Goal: Task Accomplishment & Management: Manage account settings

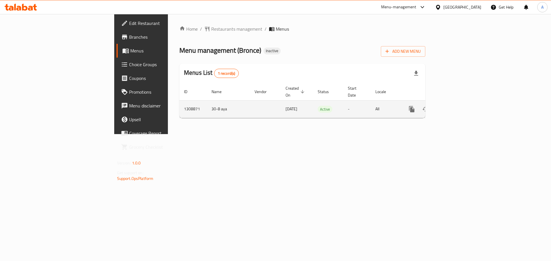
drag, startPoint x: 0, startPoint y: 0, endPoint x: 529, endPoint y: 104, distance: 539.0
click at [456, 106] on icon "enhanced table" at bounding box center [453, 109] width 7 height 7
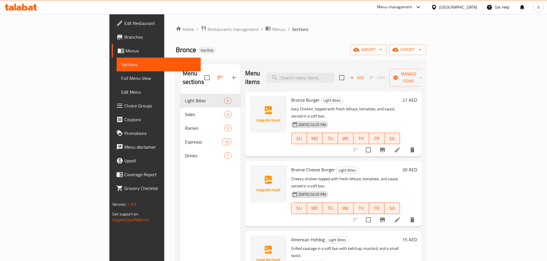
click at [426, 43] on div "Home / Restaurants management / Menus / Sections Bronce Inactive import export …" at bounding box center [301, 178] width 250 height 305
click at [426, 58] on div "Home / Restaurants management / Menus / Sections Bronce Inactive import export …" at bounding box center [301, 178] width 250 height 305
click at [421, 48] on span "export" at bounding box center [407, 49] width 28 height 7
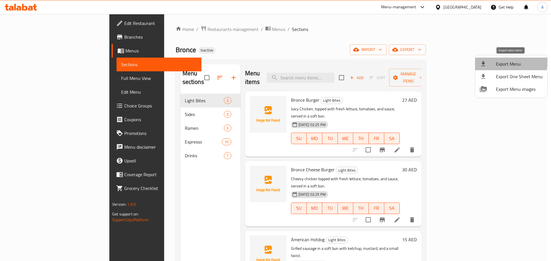
click at [506, 61] on span "Export Menu" at bounding box center [519, 64] width 47 height 7
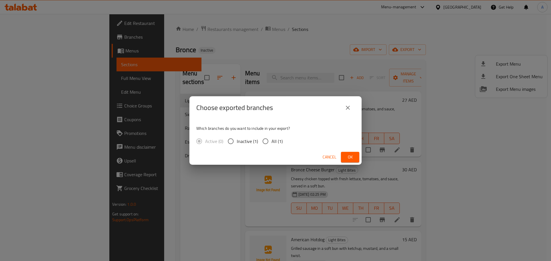
click at [277, 138] on span "All (1)" at bounding box center [276, 141] width 11 height 7
click at [271, 137] on input "All (1)" at bounding box center [265, 141] width 12 height 12
radio input "true"
click at [349, 154] on button "Ok" at bounding box center [350, 157] width 18 height 11
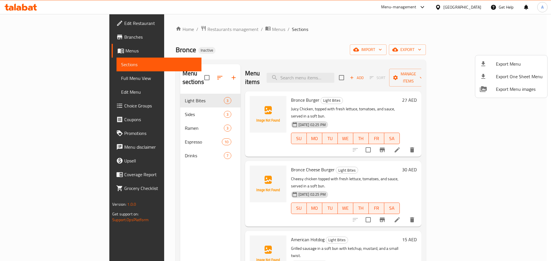
click at [33, 39] on div at bounding box center [275, 130] width 551 height 261
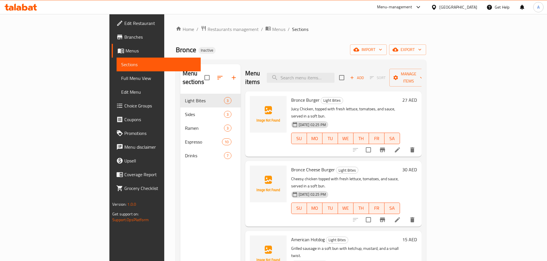
click at [124, 39] on span "Branches" at bounding box center [160, 37] width 72 height 7
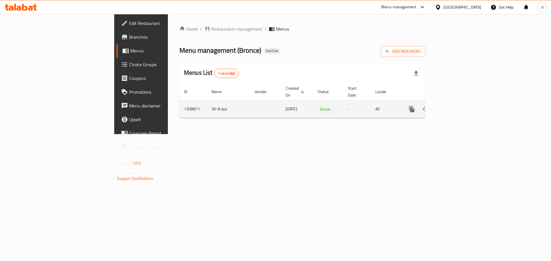
click at [460, 102] on link "enhanced table" at bounding box center [453, 109] width 14 height 14
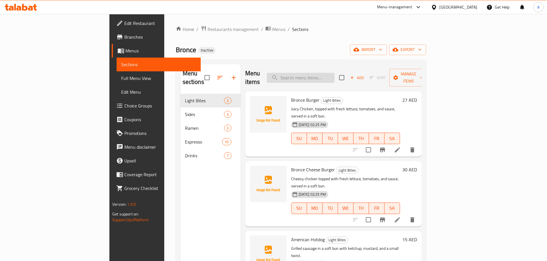
click at [323, 75] on input "search" at bounding box center [301, 78] width 68 height 10
paste input "Single original Espresso"
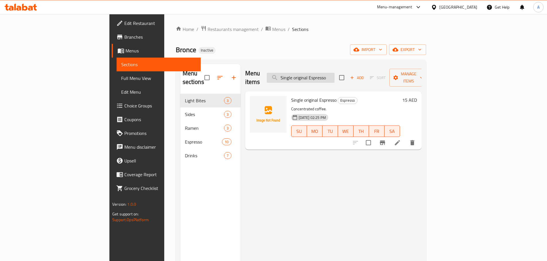
click at [326, 73] on input "Single original Espresso" at bounding box center [301, 78] width 68 height 10
paste input "CORTADO"
type input "CORTADO"
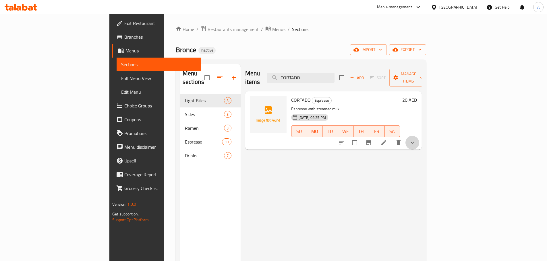
click at [419, 136] on button "show more" at bounding box center [412, 143] width 14 height 14
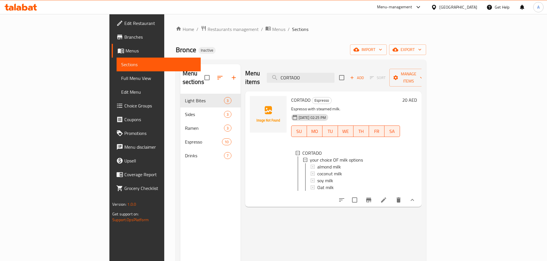
click at [201, 76] on input "checkbox" at bounding box center [207, 78] width 12 height 12
checkbox input "true"
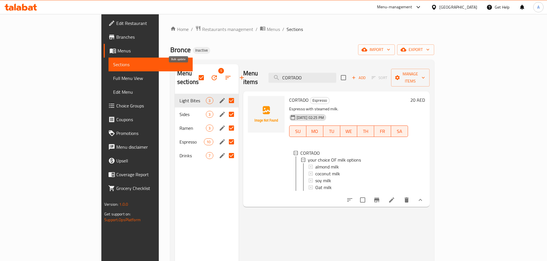
click at [211, 75] on icon "button" at bounding box center [213, 77] width 5 height 5
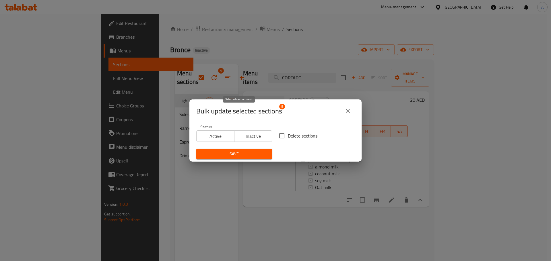
click at [300, 133] on span "Delete sections" at bounding box center [303, 136] width 30 height 7
click at [288, 133] on input "Delete sections" at bounding box center [282, 136] width 12 height 12
checkbox input "true"
click at [246, 145] on div "Save" at bounding box center [234, 153] width 83 height 17
click at [247, 153] on span "Save" at bounding box center [234, 154] width 67 height 7
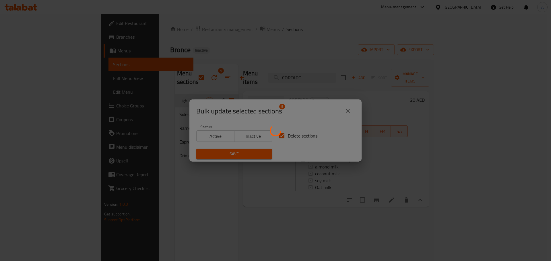
checkbox input "false"
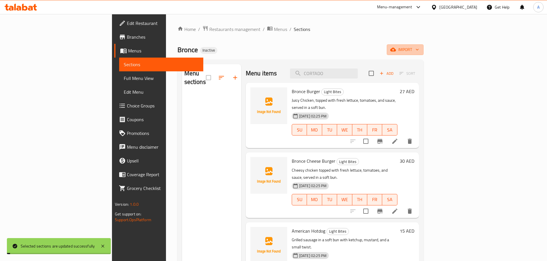
click at [419, 52] on span "import" at bounding box center [405, 49] width 28 height 7
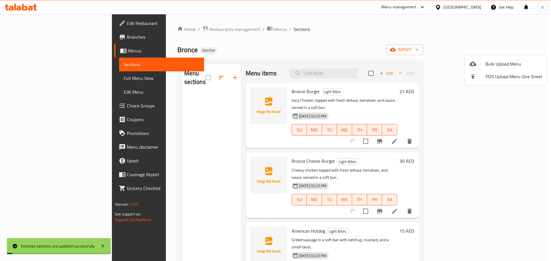
click at [511, 62] on span "Bulk Upload Menu" at bounding box center [513, 64] width 57 height 7
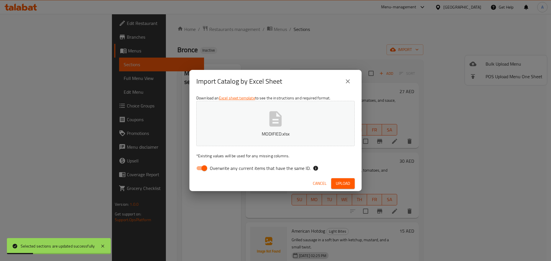
click at [288, 161] on div "Download an Excel sheet template to see the instructions and required format. M…" at bounding box center [275, 134] width 172 height 83
click at [288, 164] on label "Overwrite any current items that have the same ID." at bounding box center [251, 168] width 117 height 11
click at [221, 164] on input "Overwrite any current items that have the same ID." at bounding box center [204, 168] width 33 height 11
checkbox input "false"
click at [337, 180] on button "Upload" at bounding box center [343, 183] width 24 height 11
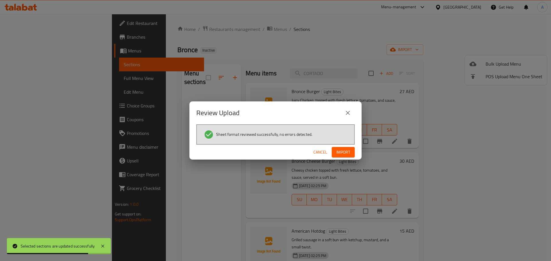
click at [343, 157] on button "Import" at bounding box center [343, 152] width 23 height 11
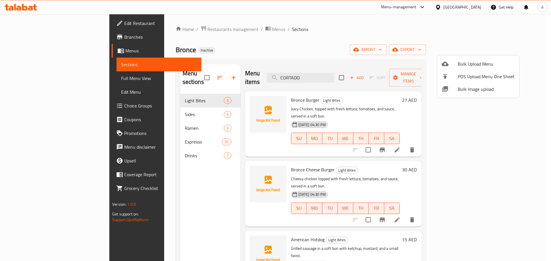
click at [48, 82] on div at bounding box center [275, 130] width 551 height 261
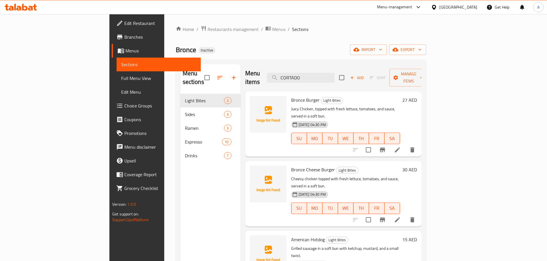
click at [121, 77] on span "Full Menu View" at bounding box center [158, 78] width 75 height 7
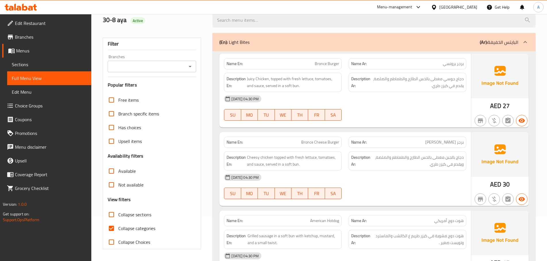
scroll to position [86, 0]
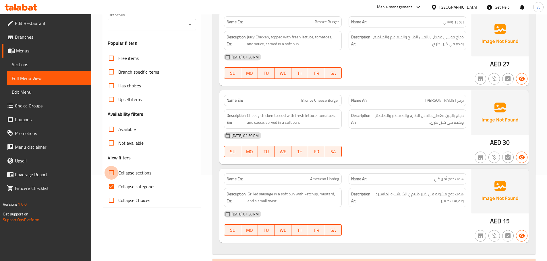
click at [111, 178] on input "Collapse sections" at bounding box center [111, 173] width 14 height 14
checkbox input "true"
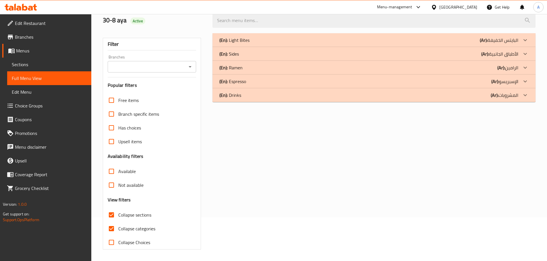
scroll to position [44, 0]
click at [245, 56] on div "(En): Sides (Ar): الأطباق الجانبية" at bounding box center [368, 53] width 299 height 7
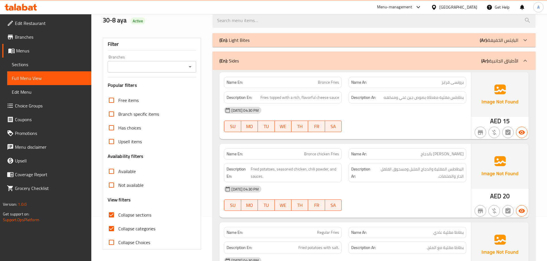
click at [245, 56] on div "(En): Sides (Ar): الأطباق الجانبية" at bounding box center [373, 61] width 323 height 18
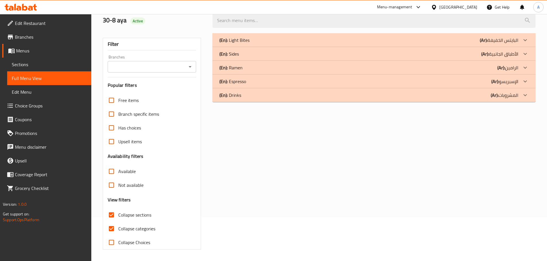
click at [238, 43] on p "(En): Light Bites" at bounding box center [234, 40] width 30 height 7
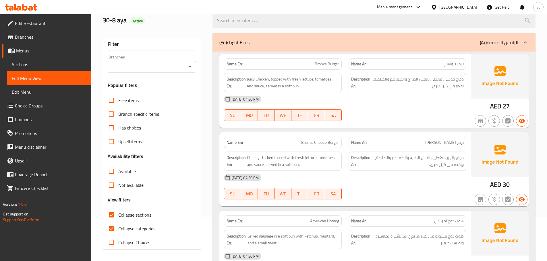
click at [238, 43] on p "(En): Light Bites" at bounding box center [234, 42] width 30 height 7
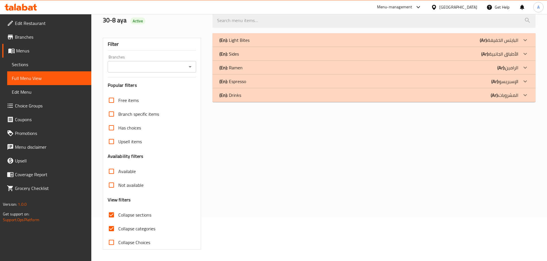
click at [240, 79] on p "(En): Espresso" at bounding box center [232, 81] width 27 height 7
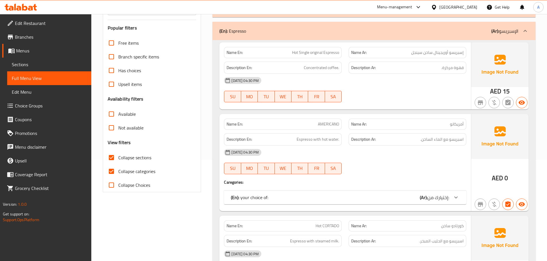
scroll to position [130, 0]
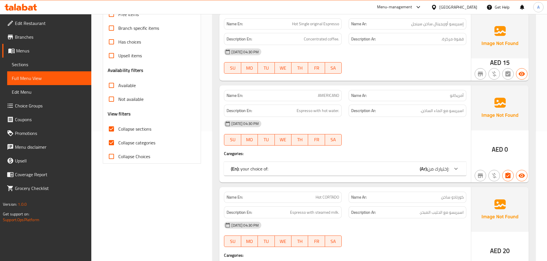
click at [287, 173] on div "(En): your choice of: (Ar): إختيارك من:" at bounding box center [345, 169] width 242 height 14
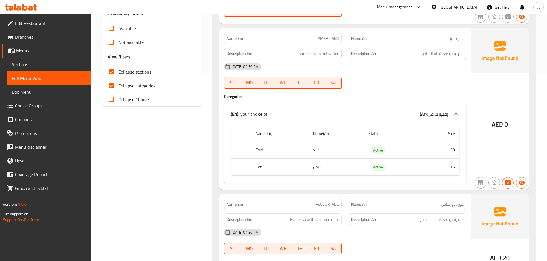
scroll to position [187, 0]
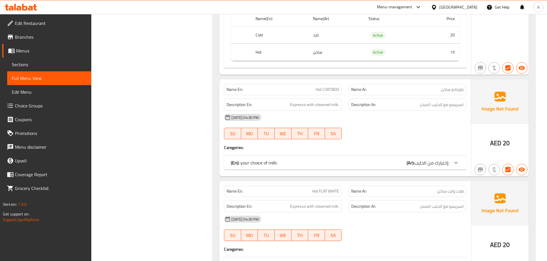
click at [296, 163] on div "(En): your choice of milk: (Ar): إختيارك من الحليب:" at bounding box center [340, 163] width 218 height 7
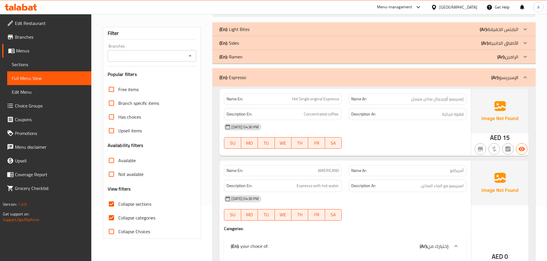
scroll to position [44, 0]
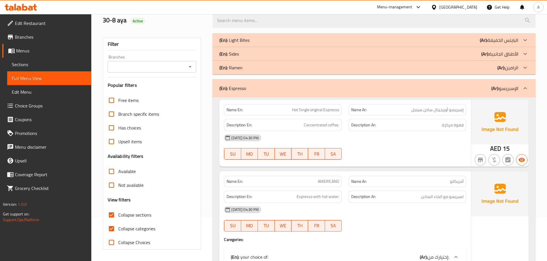
click at [332, 108] on span "Hot Single original Espresso" at bounding box center [315, 110] width 47 height 6
copy span "Hot Single original Espresso"
click at [405, 128] on h6 "Description Ar: قهوة مركزة." at bounding box center [407, 125] width 112 height 7
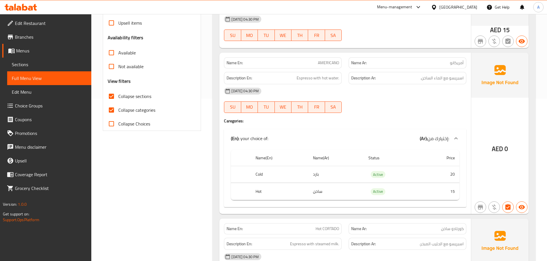
scroll to position [187, 0]
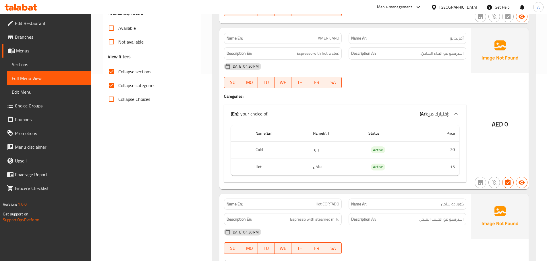
click at [321, 38] on span "AMERICANO" at bounding box center [328, 38] width 21 height 6
copy span "AMERICANO"
click at [398, 101] on div "Name En: AMERICANO Name Ar: أمريكانو Description En: Espresso with hot water. D…" at bounding box center [344, 109] width 251 height 162
click at [57, 63] on span "Sections" at bounding box center [49, 64] width 75 height 7
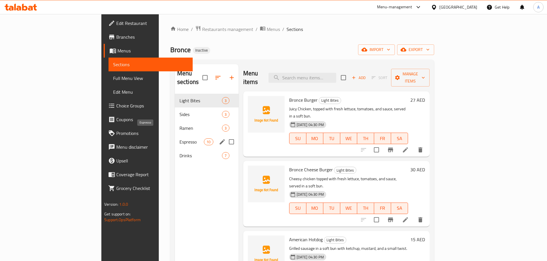
drag, startPoint x: 133, startPoint y: 130, endPoint x: 144, endPoint y: 129, distance: 11.0
click at [179, 139] on span "Espresso" at bounding box center [191, 142] width 24 height 7
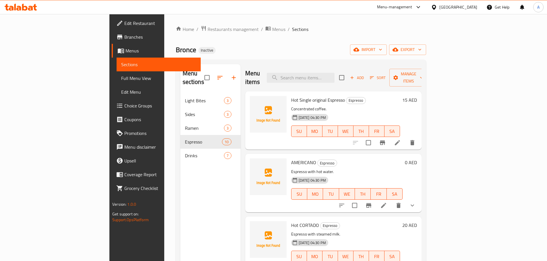
click at [405, 138] on li at bounding box center [397, 143] width 16 height 10
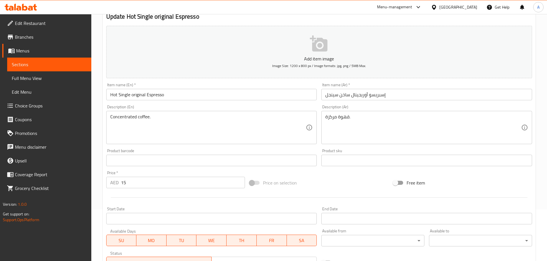
scroll to position [144, 0]
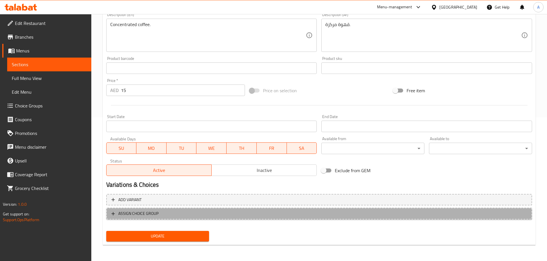
click at [182, 210] on button "ASSIGN CHOICE GROUP" at bounding box center [318, 214] width 425 height 12
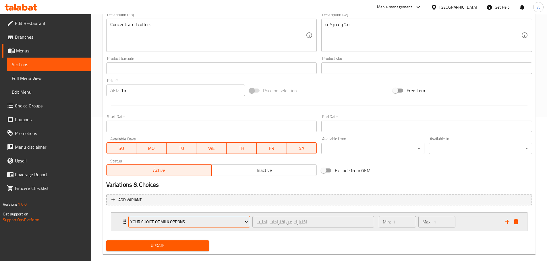
click at [176, 219] on span "your choice OF milk options" at bounding box center [189, 222] width 118 height 7
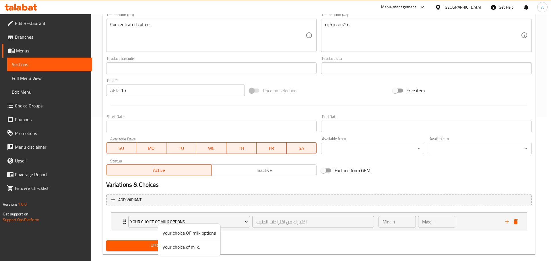
click at [199, 232] on span "your choice OF milk options" at bounding box center [189, 233] width 53 height 7
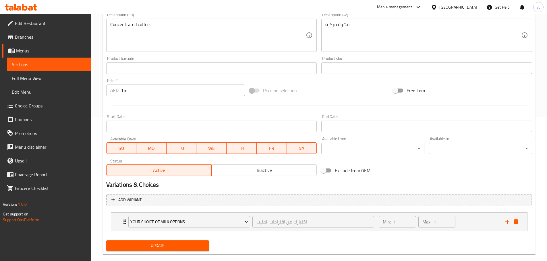
scroll to position [153, 0]
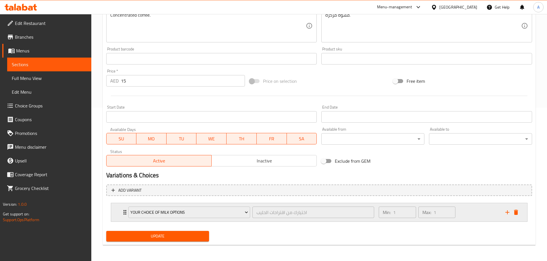
click at [486, 207] on div "Min: 1 ​ Max: 1 ​" at bounding box center [438, 212] width 126 height 18
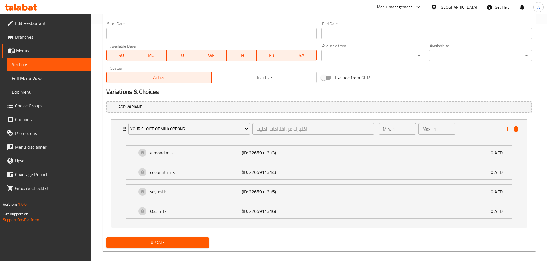
scroll to position [240, 0]
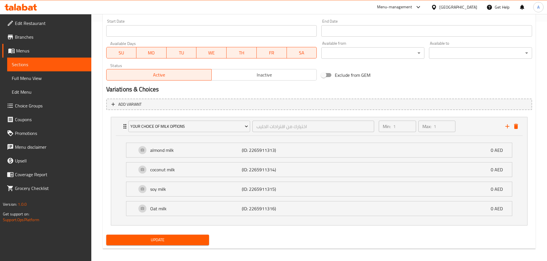
click at [186, 238] on span "Update" at bounding box center [158, 240] width 94 height 7
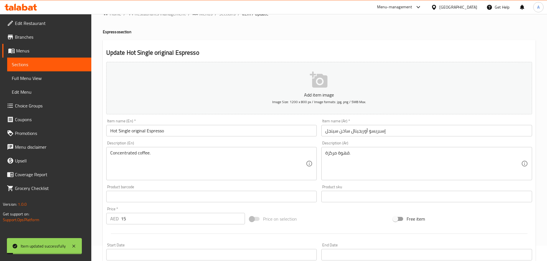
scroll to position [0, 0]
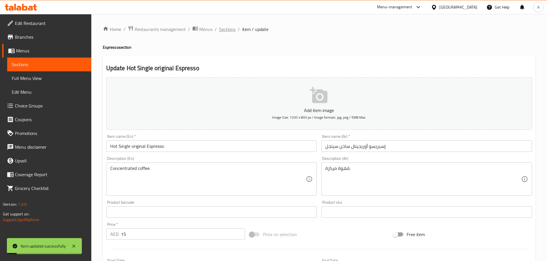
click at [221, 31] on span "Sections" at bounding box center [227, 29] width 16 height 7
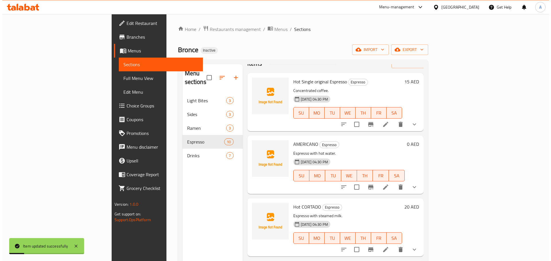
scroll to position [29, 0]
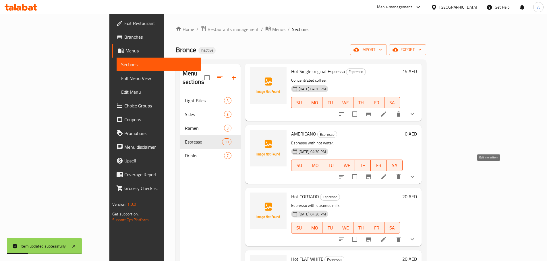
click at [386, 174] on icon at bounding box center [383, 176] width 5 height 5
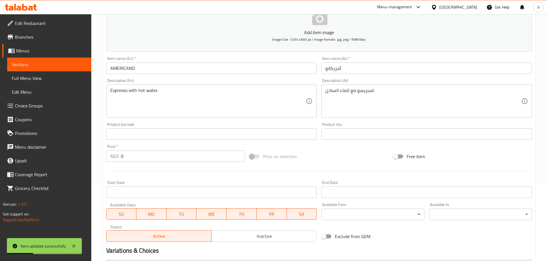
scroll to position [157, 0]
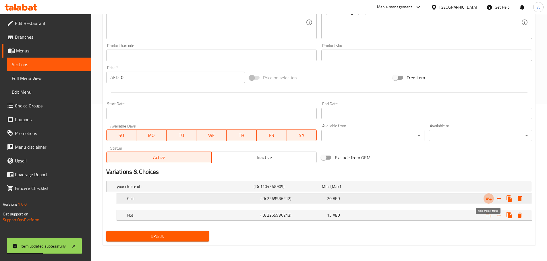
click at [489, 199] on icon "Expand" at bounding box center [488, 198] width 7 height 7
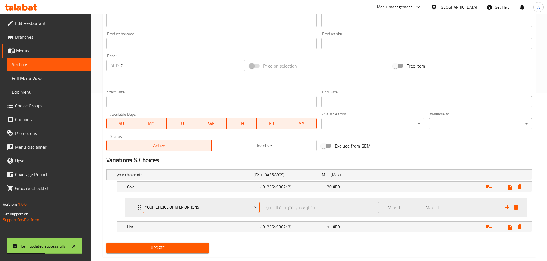
scroll to position [180, 0]
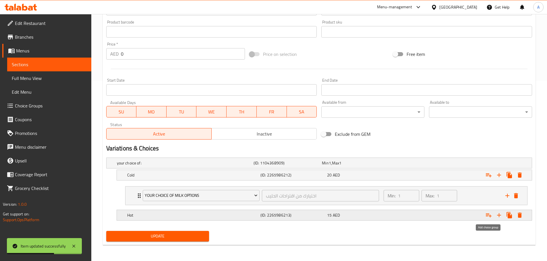
click at [488, 213] on icon "Expand" at bounding box center [488, 215] width 7 height 7
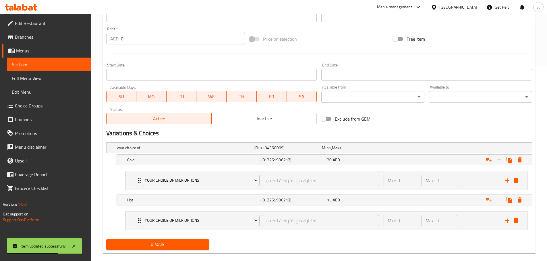
scroll to position [204, 0]
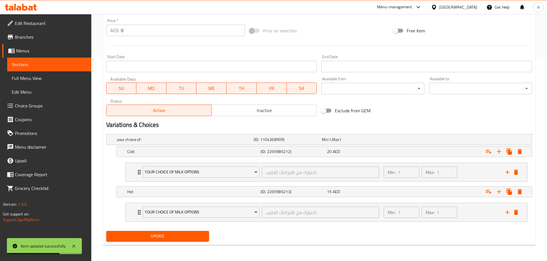
click at [191, 234] on span "Update" at bounding box center [158, 236] width 94 height 7
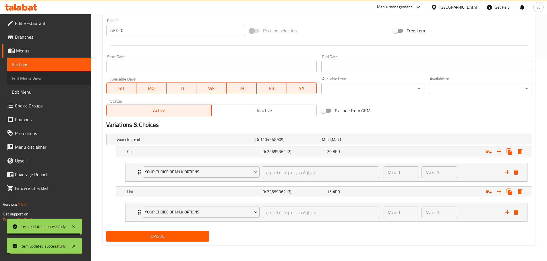
click at [27, 78] on span "Full Menu View" at bounding box center [49, 78] width 75 height 7
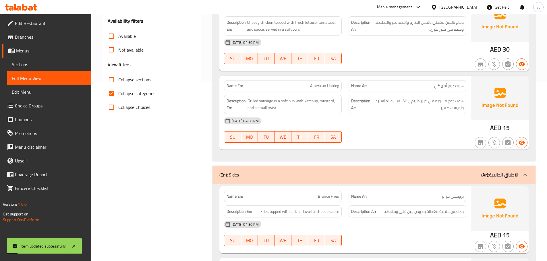
scroll to position [147, 0]
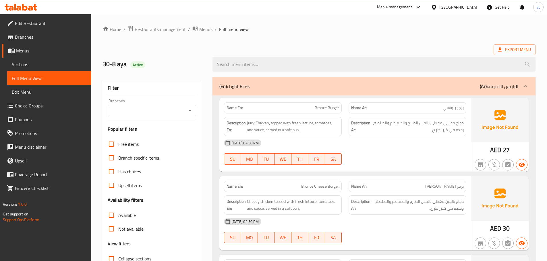
drag, startPoint x: 502, startPoint y: 119, endPoint x: 285, endPoint y: 119, distance: 216.9
click at [502, 119] on img at bounding box center [499, 120] width 57 height 45
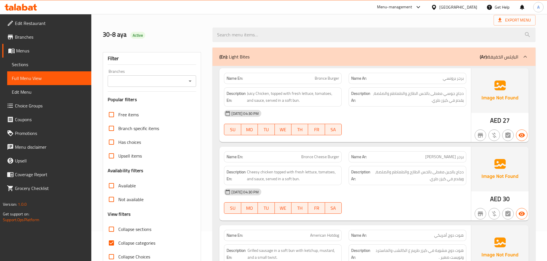
scroll to position [57, 0]
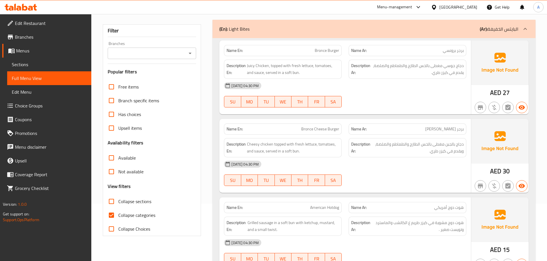
drag, startPoint x: 119, startPoint y: 197, endPoint x: 111, endPoint y: 200, distance: 8.9
click at [119, 197] on label "Collapse sections" at bounding box center [127, 202] width 47 height 14
click at [118, 197] on input "Collapse sections" at bounding box center [111, 202] width 14 height 14
click at [112, 201] on input "Collapse sections" at bounding box center [111, 202] width 14 height 14
click at [113, 200] on input "Collapse sections" at bounding box center [111, 202] width 14 height 14
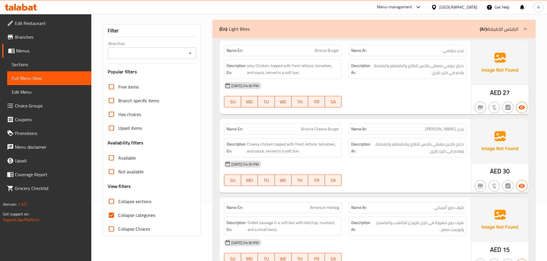
checkbox input "true"
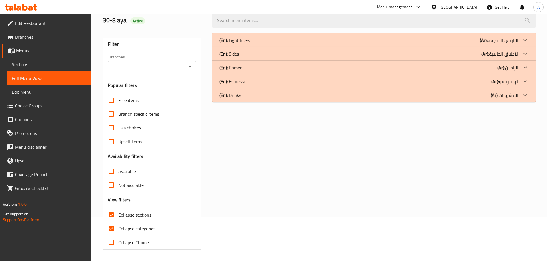
scroll to position [44, 0]
click at [240, 79] on p "(En): Espresso" at bounding box center [232, 81] width 27 height 7
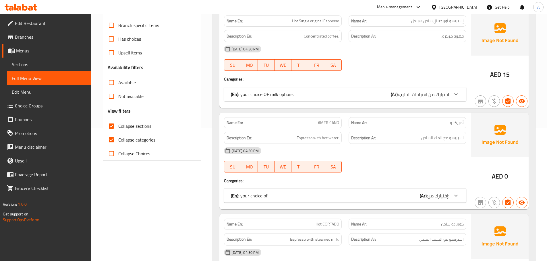
scroll to position [141, 0]
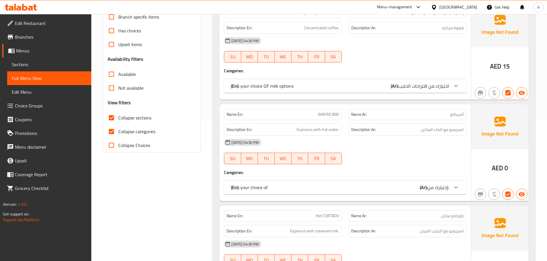
click at [109, 133] on input "Collapse categories" at bounding box center [111, 132] width 14 height 14
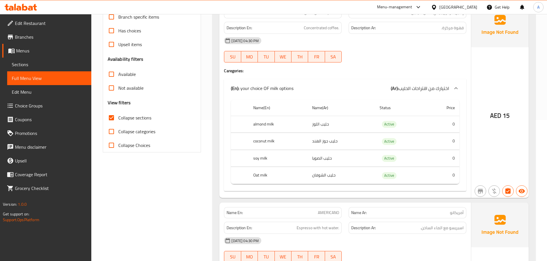
click at [250, 88] on p "(En): your choice OF milk options" at bounding box center [262, 88] width 63 height 7
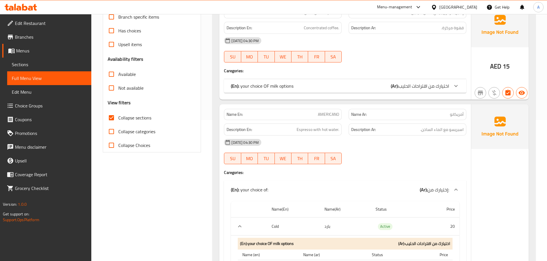
click at [114, 133] on input "Collapse categories" at bounding box center [111, 132] width 14 height 14
checkbox input "true"
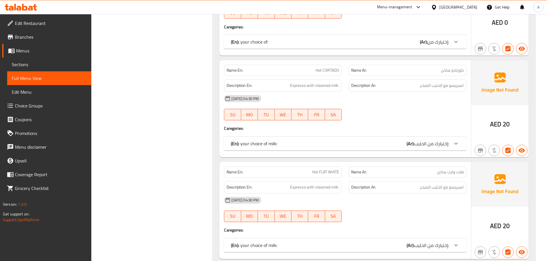
scroll to position [313, 0]
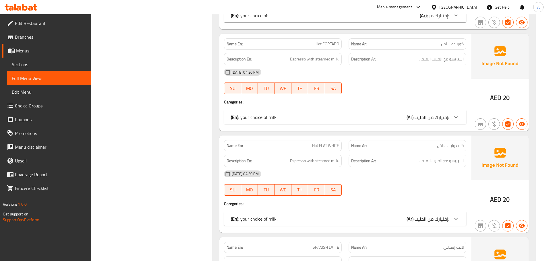
click at [256, 19] on p "(En): your choice of:" at bounding box center [249, 15] width 37 height 7
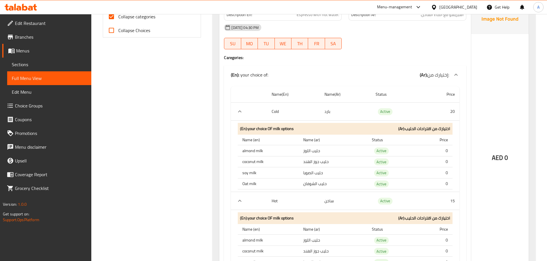
scroll to position [256, 0]
click at [114, 30] on input "Collapse Choices" at bounding box center [111, 31] width 14 height 14
checkbox input "true"
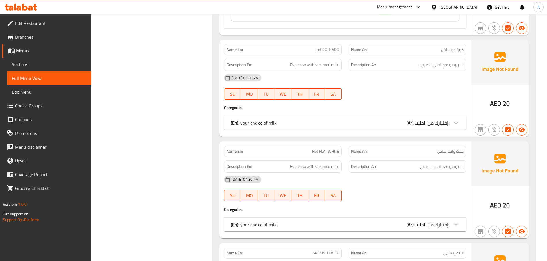
scroll to position [409, 0]
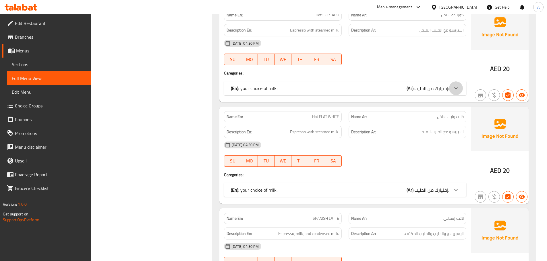
click at [457, 82] on div at bounding box center [456, 88] width 14 height 14
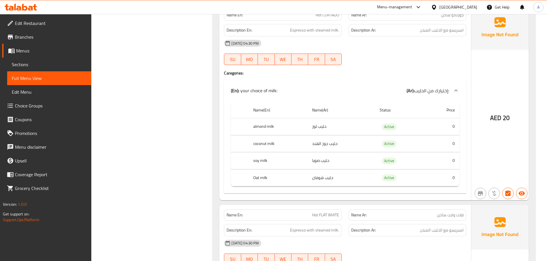
click at [424, 69] on div "Name En: Hot CORTADO Name Ar: كورتادو ساخن Description En: Espresso with steame…" at bounding box center [344, 103] width 251 height 196
click at [426, 85] on div "(En): your choice of milk: (Ar): إختيارك من الحليب:" at bounding box center [345, 90] width 242 height 18
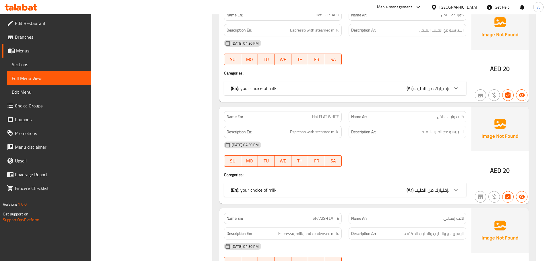
scroll to position [495, 0]
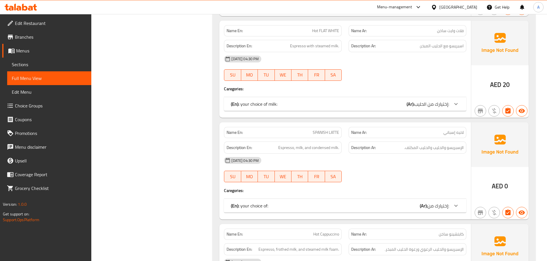
click at [425, 102] on span "إختيارك من الحليب:" at bounding box center [431, 104] width 35 height 9
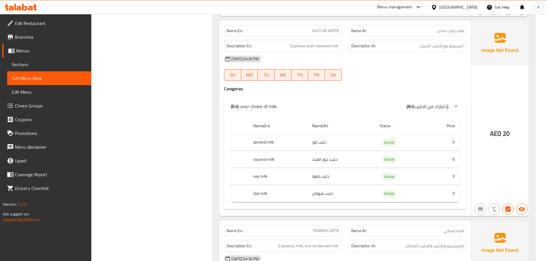
click at [426, 108] on span "إختيارك من الحليب:" at bounding box center [431, 106] width 35 height 9
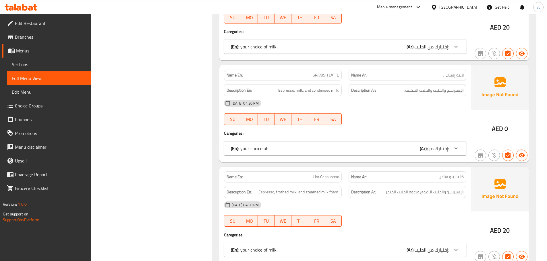
click at [437, 150] on span "إختيارك من:" at bounding box center [438, 148] width 22 height 9
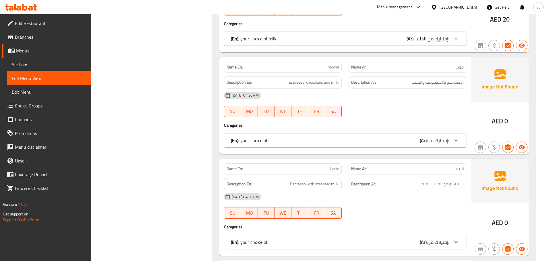
scroll to position [839, 0]
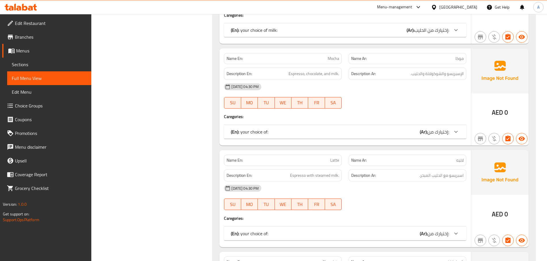
click at [420, 128] on b "(Ar):" at bounding box center [423, 132] width 8 height 9
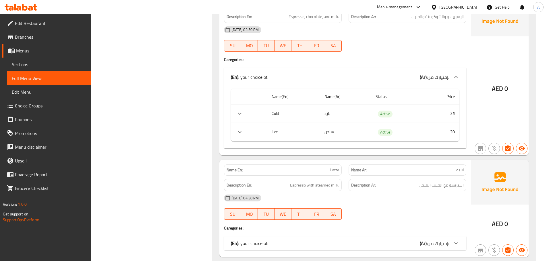
scroll to position [897, 0]
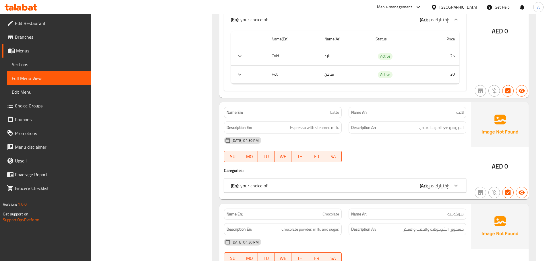
click at [414, 185] on div "(En): your choice of: (Ar): إختيارك من:" at bounding box center [340, 185] width 218 height 7
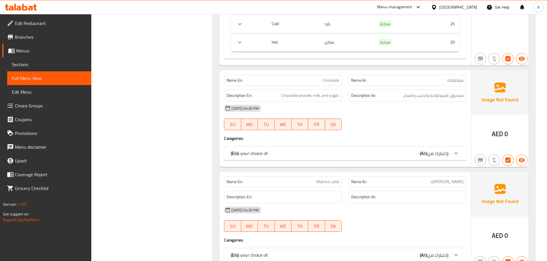
click at [410, 159] on div "(En): your choice of: (Ar): إختيارك من:" at bounding box center [345, 154] width 242 height 14
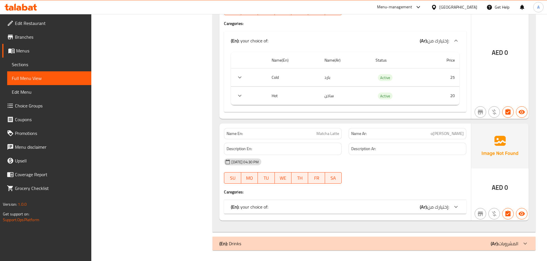
scroll to position [1271, 0]
click at [412, 196] on div "Name En: Matcha Latte Name Ar: ماتشا لاتيه Description En: Description Ar: 30-0…" at bounding box center [344, 171] width 251 height 97
click at [415, 201] on div "(En): your choice of: (Ar): إختيارك من:" at bounding box center [345, 206] width 242 height 14
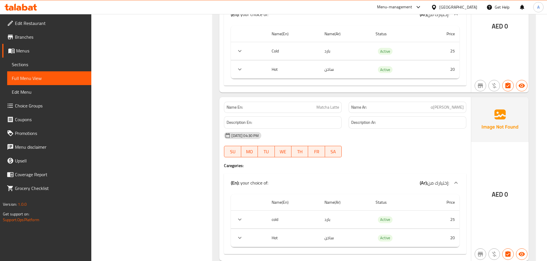
scroll to position [1328, 0]
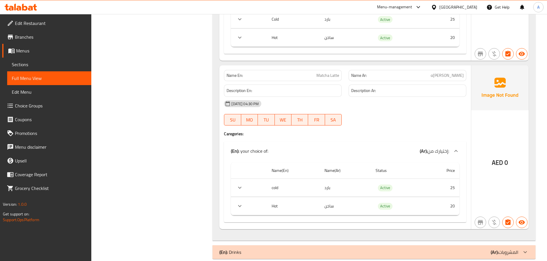
click at [393, 102] on div "30-08-2025 04:30 PM" at bounding box center [344, 104] width 249 height 14
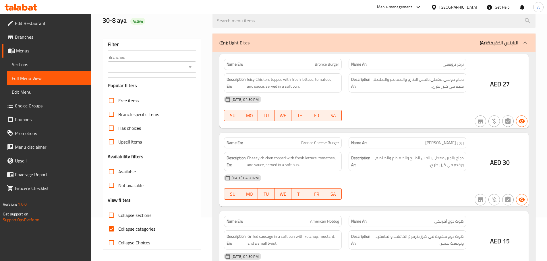
scroll to position [44, 0]
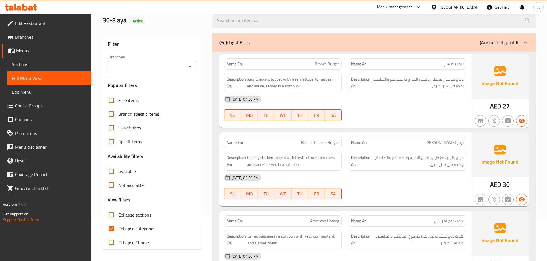
drag, startPoint x: 111, startPoint y: 223, endPoint x: 112, endPoint y: 227, distance: 4.6
click at [111, 223] on input "Collapse categories" at bounding box center [111, 229] width 14 height 14
checkbox input "false"
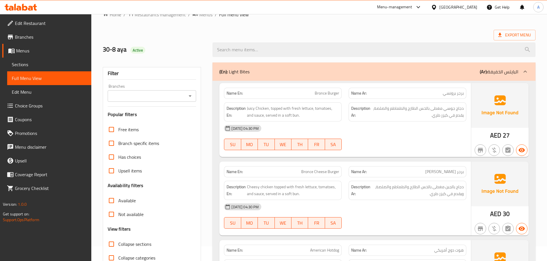
scroll to position [0, 0]
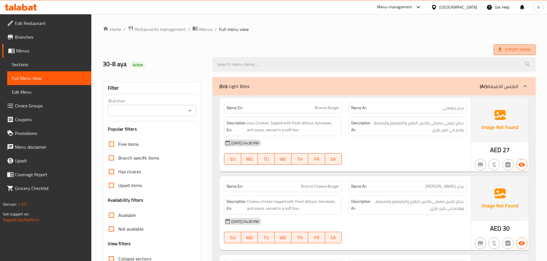
click at [507, 49] on span "Export Menu" at bounding box center [514, 49] width 33 height 7
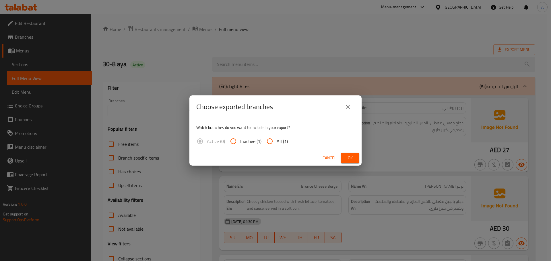
click at [279, 142] on span "All (1)" at bounding box center [282, 141] width 11 height 7
click at [277, 142] on input "All (1)" at bounding box center [270, 142] width 14 height 14
radio input "true"
click at [362, 161] on div "Choose exported branches Which branches do you want to include in your export? …" at bounding box center [275, 130] width 551 height 261
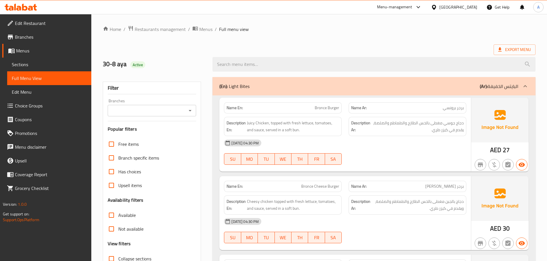
click at [483, 138] on img at bounding box center [499, 120] width 57 height 45
click at [505, 48] on span "Export Menu" at bounding box center [514, 49] width 33 height 7
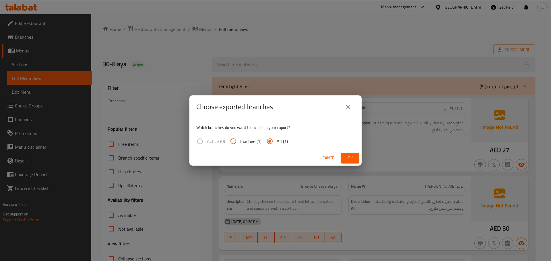
drag, startPoint x: 351, startPoint y: 157, endPoint x: 354, endPoint y: 151, distance: 6.8
click at [351, 157] on span "Ok" at bounding box center [349, 158] width 9 height 7
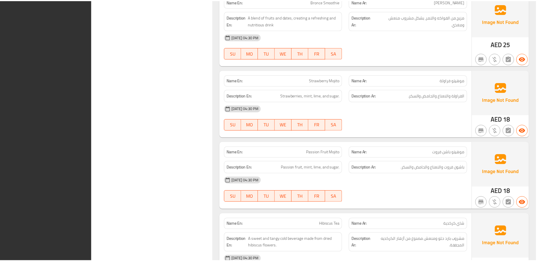
scroll to position [3866, 0]
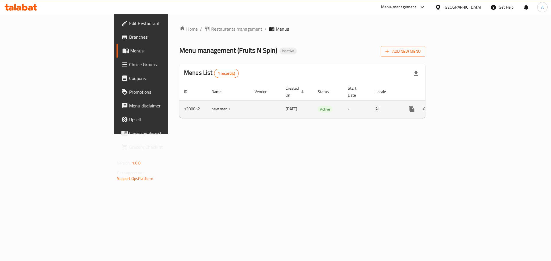
drag, startPoint x: 523, startPoint y: 97, endPoint x: 526, endPoint y: 98, distance: 3.3
click at [460, 102] on div "enhanced table" at bounding box center [432, 109] width 55 height 14
click at [456, 106] on icon "enhanced table" at bounding box center [453, 109] width 7 height 7
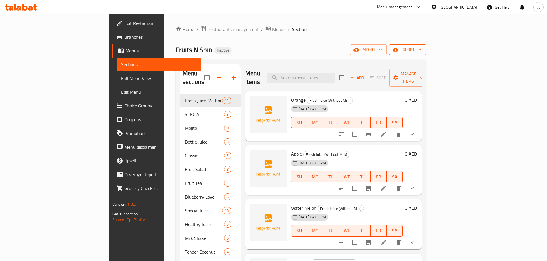
click at [421, 50] on span "export" at bounding box center [407, 49] width 28 height 7
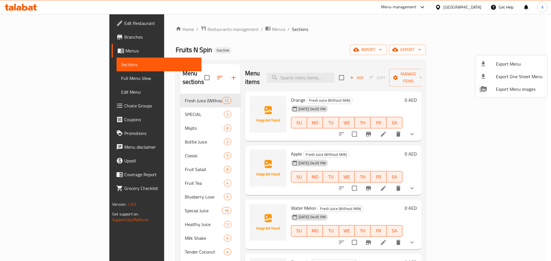
click at [491, 67] on div at bounding box center [488, 64] width 16 height 7
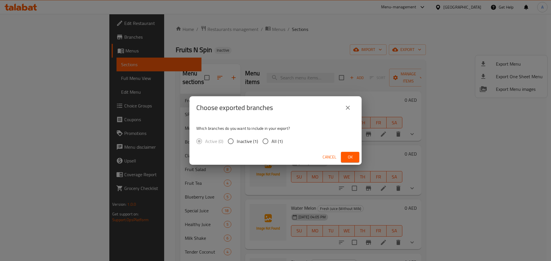
click at [278, 143] on span "All (1)" at bounding box center [276, 141] width 11 height 7
click at [271, 143] on input "All (1)" at bounding box center [265, 141] width 12 height 12
radio input "true"
click at [351, 156] on span "Ok" at bounding box center [349, 157] width 9 height 7
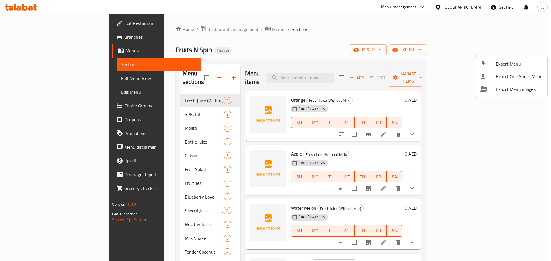
click at [338, 74] on div at bounding box center [275, 130] width 551 height 261
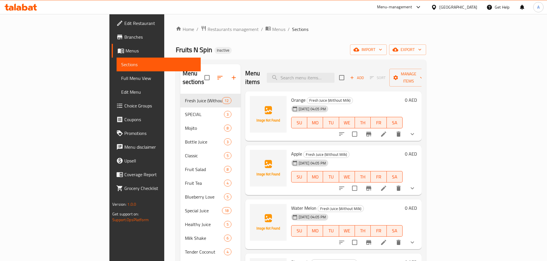
click at [334, 74] on input "search" at bounding box center [301, 78] width 68 height 10
paste input "[PERSON_NAME]"
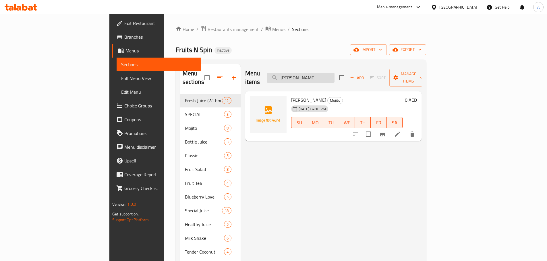
click at [334, 76] on input "[PERSON_NAME]" at bounding box center [301, 78] width 68 height 10
paste input "Mixberry Mojito"
type input "Mixberry Mojito"
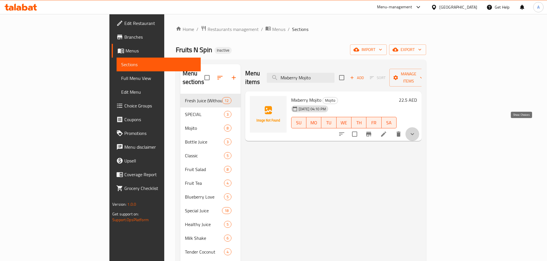
click at [415, 131] on icon "show more" at bounding box center [412, 134] width 7 height 7
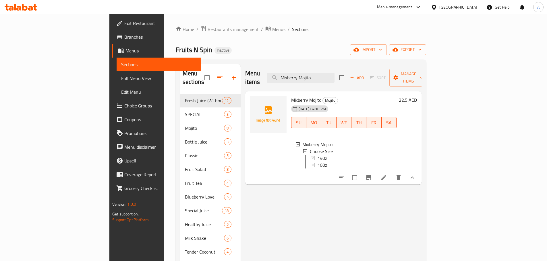
click at [121, 78] on span "Full Menu View" at bounding box center [158, 78] width 75 height 7
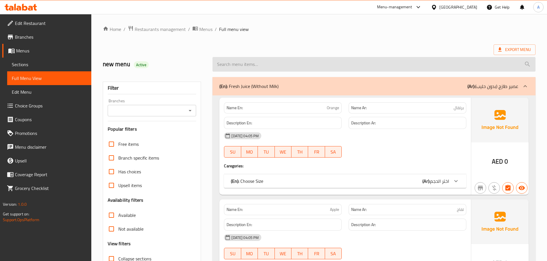
click at [282, 61] on input "search" at bounding box center [373, 64] width 323 height 15
paste input "Mango Bricks"
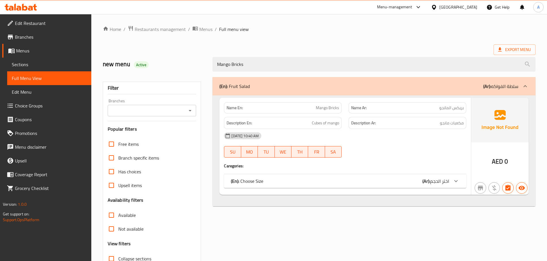
click at [289, 177] on div "(En): Choose Size (Ar): اختر الحجم" at bounding box center [345, 181] width 242 height 14
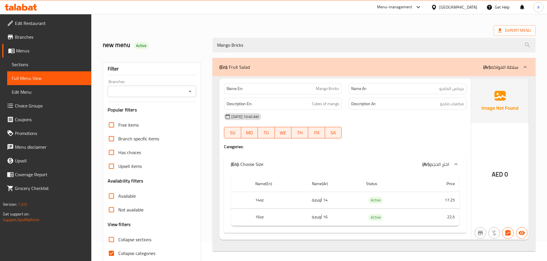
scroll to position [44, 0]
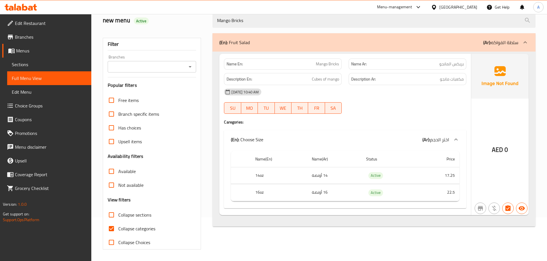
click at [256, 85] on div "Description En: Cubes of mango" at bounding box center [283, 79] width 118 height 12
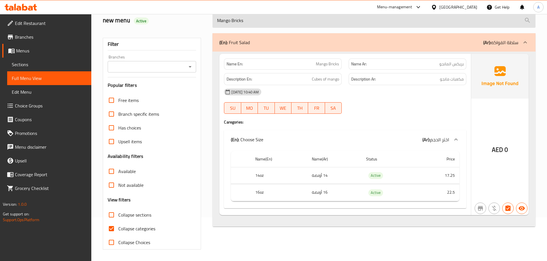
click at [272, 22] on input "Mango Bricks" at bounding box center [373, 20] width 323 height 15
paste input "Pomegranate Seed"
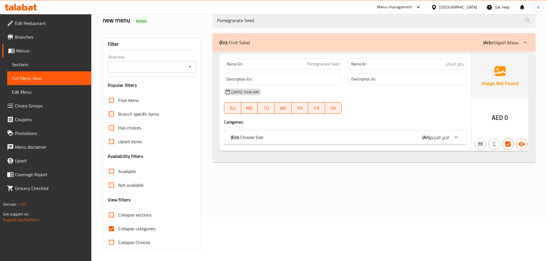
click at [329, 134] on div "(En): Choose Size (Ar): اختر الحجم" at bounding box center [340, 137] width 218 height 7
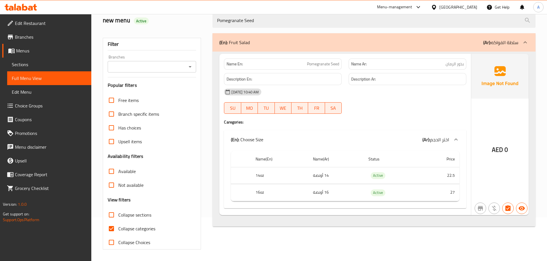
drag, startPoint x: 281, startPoint y: 83, endPoint x: 281, endPoint y: 79, distance: 4.3
click at [281, 83] on div "Description En:" at bounding box center [283, 79] width 118 height 12
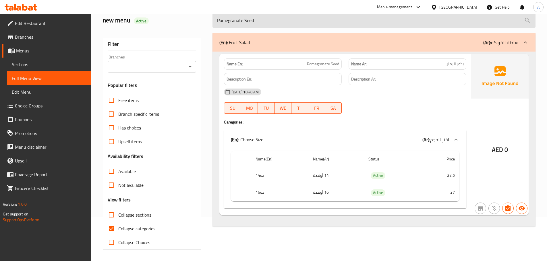
click at [268, 26] on input "Pomegranate Seed" at bounding box center [373, 20] width 323 height 15
paste input "ineapple Bricks"
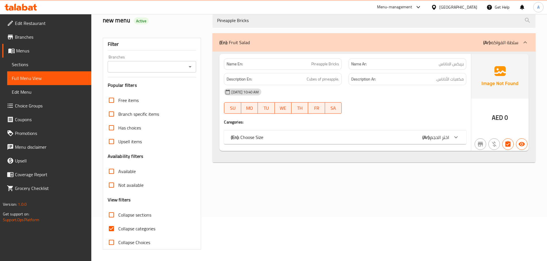
click at [289, 135] on div "(En): Choose Size (Ar): اختر الحجم" at bounding box center [340, 137] width 218 height 7
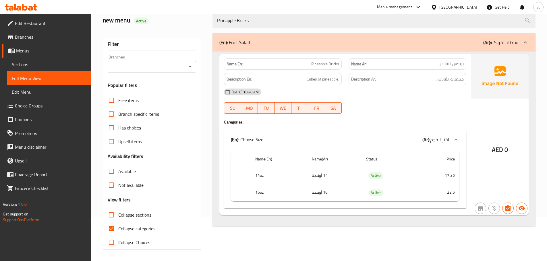
drag, startPoint x: 282, startPoint y: 108, endPoint x: 280, endPoint y: 100, distance: 8.3
click at [282, 108] on span "WE" at bounding box center [283, 108] width 12 height 8
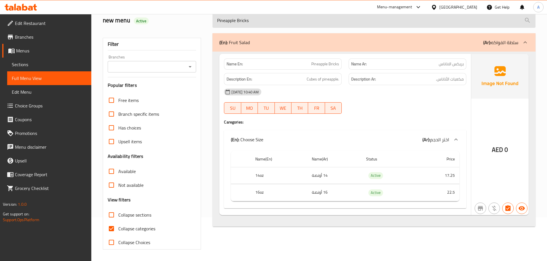
click at [281, 24] on input "Pineapple Bricks" at bounding box center [373, 20] width 323 height 15
paste input "Mix Fruits Plate"
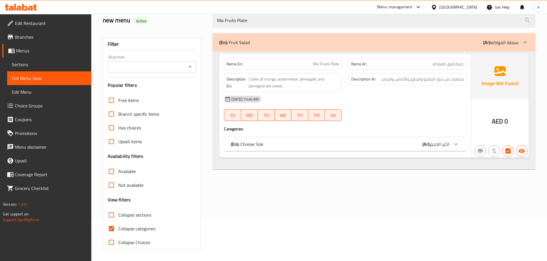
click at [311, 151] on div "Name En: Mix Fruits Plate Name Ar: خليط طبق الفواكه Description En: Cubes of ma…" at bounding box center [344, 106] width 251 height 104
click at [311, 149] on div "(En): Choose Size (Ar): اختر الحجم" at bounding box center [345, 144] width 242 height 14
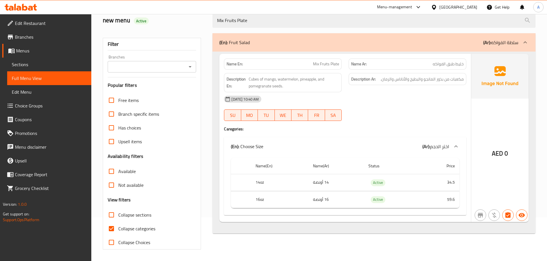
click at [261, 98] on span "[DATE] 10:40 AM" at bounding box center [245, 99] width 32 height 5
click at [284, 28] on div "Mix Fruits Plate" at bounding box center [374, 21] width 330 height 22
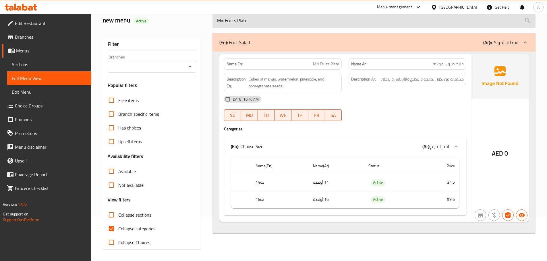
click at [283, 26] on input "Mix Fruits Plate" at bounding box center [373, 20] width 323 height 15
click at [282, 25] on input "Mix Fruits Plate" at bounding box center [373, 20] width 323 height 15
paste input "Watermelon Bricks"
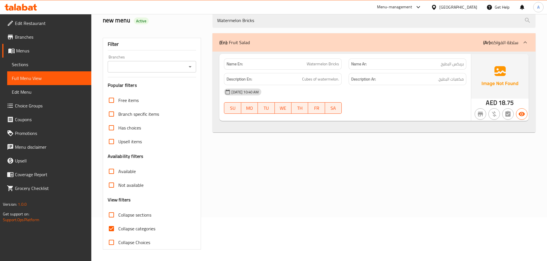
type input "Watermelon Bricks"
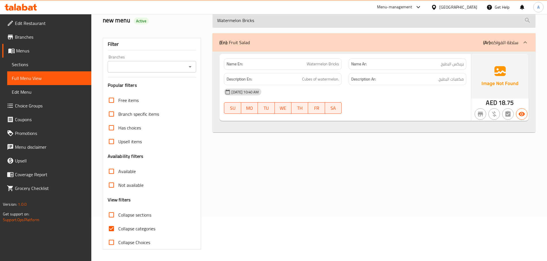
click at [262, 21] on input "Watermelon Bricks" at bounding box center [373, 20] width 323 height 15
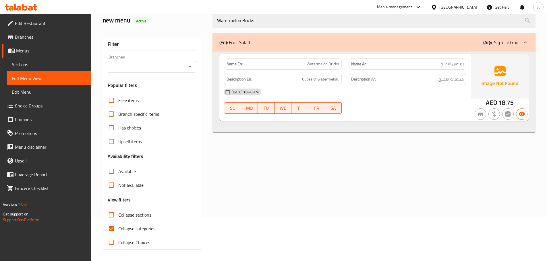
click at [114, 218] on input "Collapse sections" at bounding box center [111, 215] width 14 height 14
checkbox input "true"
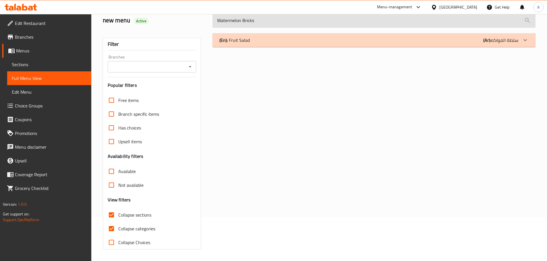
click at [250, 23] on input "Watermelon Bricks" at bounding box center [373, 20] width 323 height 15
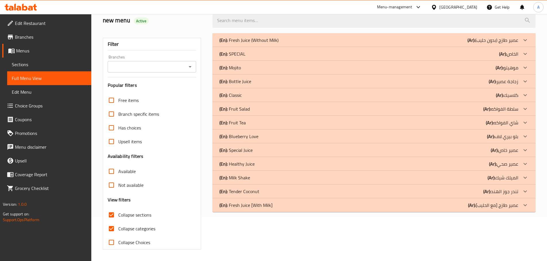
click at [255, 53] on div "(En): SPECIAL (Ar): الخاص" at bounding box center [368, 53] width 299 height 7
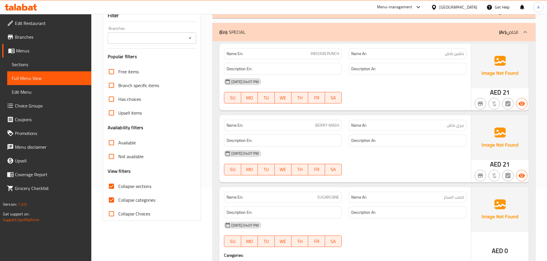
scroll to position [130, 0]
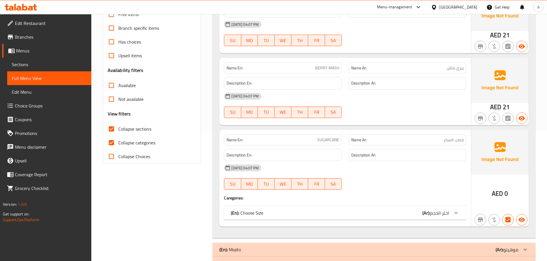
click at [331, 212] on div "(En): Choose Size (Ar): اختر الحجم" at bounding box center [340, 213] width 218 height 7
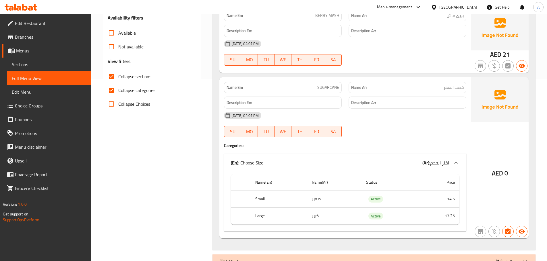
scroll to position [187, 0]
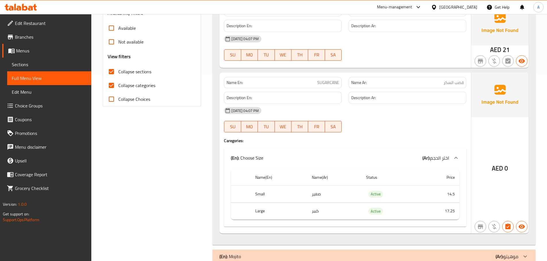
click at [343, 165] on div "(En): Choose Size (Ar): اختر الحجم" at bounding box center [345, 158] width 242 height 18
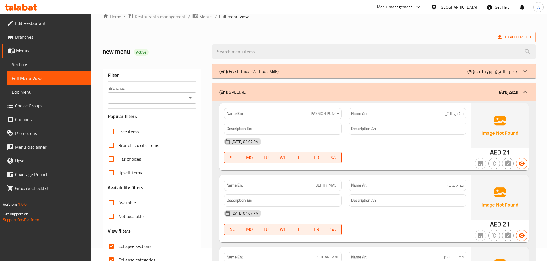
scroll to position [0, 0]
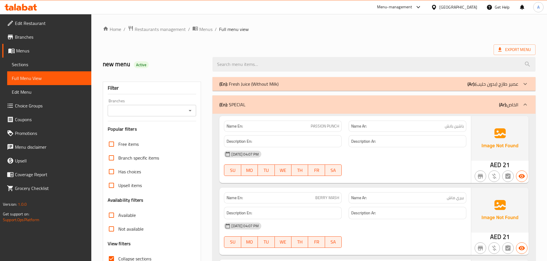
click at [251, 100] on div "(En): SPECIAL (Ar): الخاص" at bounding box center [373, 105] width 323 height 18
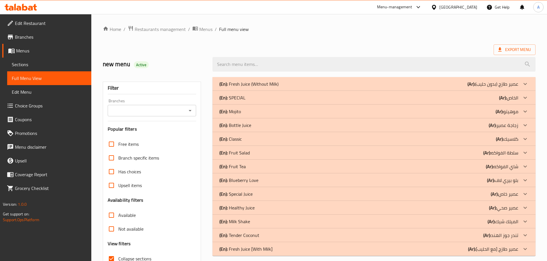
click at [244, 112] on div "(En): Mojito (Ar): موهيتو" at bounding box center [368, 111] width 299 height 7
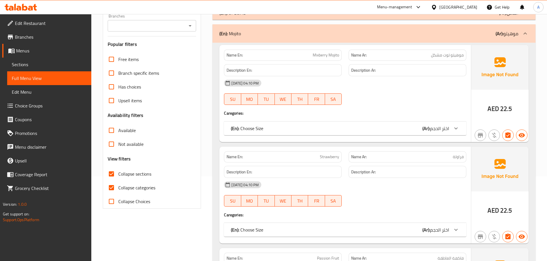
scroll to position [113, 0]
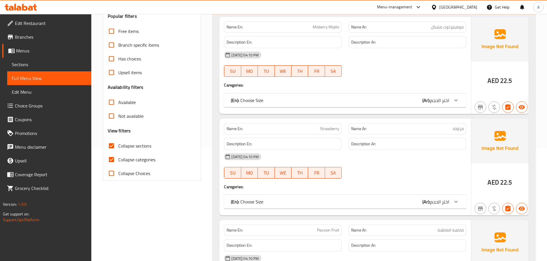
click at [258, 104] on p "(En): Choose Size" at bounding box center [247, 100] width 32 height 7
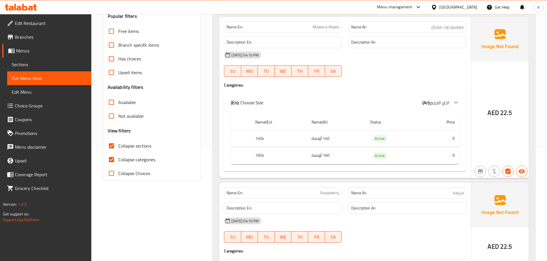
click at [258, 104] on p "(En): Choose Size" at bounding box center [247, 102] width 32 height 7
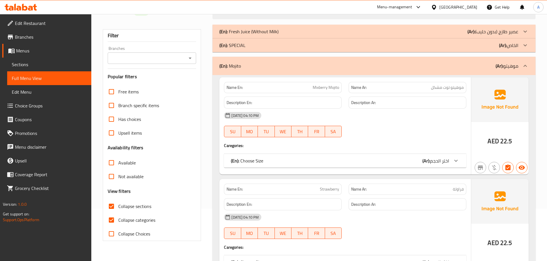
scroll to position [27, 0]
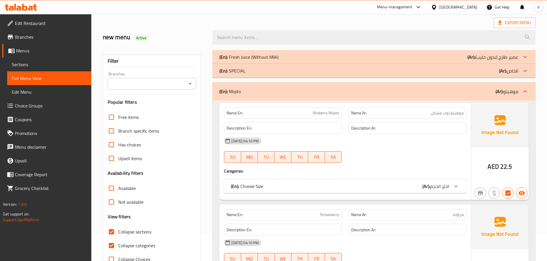
click at [252, 91] on div "(En): Mojito (Ar): موهيتو" at bounding box center [368, 91] width 299 height 7
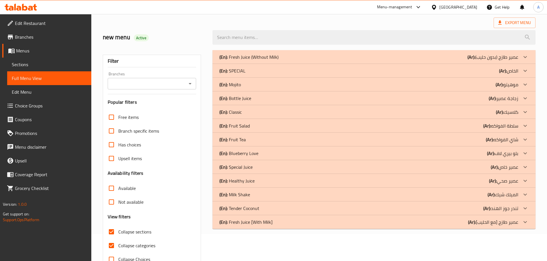
click at [237, 143] on p "(En): Fruit Tea" at bounding box center [232, 139] width 26 height 7
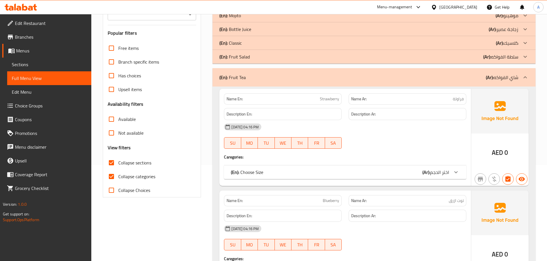
scroll to position [113, 0]
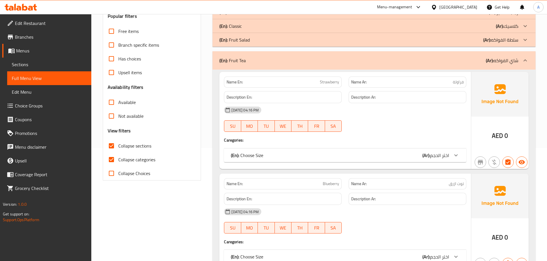
click at [269, 161] on div "(En): Choose Size (Ar): اختر الحجم" at bounding box center [345, 156] width 242 height 14
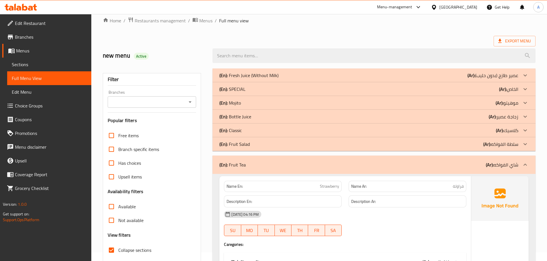
scroll to position [0, 0]
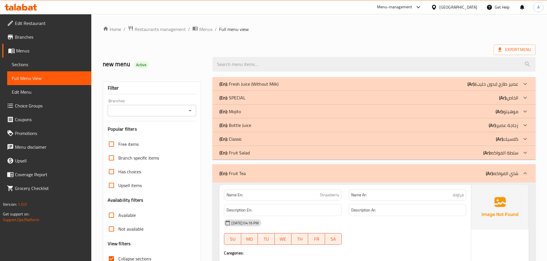
click at [250, 167] on div "(En): Fruit Tea (Ar): شاي الفواكه" at bounding box center [373, 173] width 323 height 18
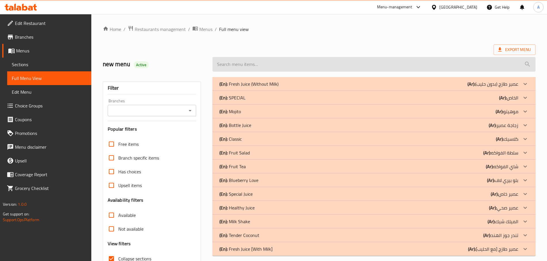
click at [266, 60] on input "search" at bounding box center [373, 64] width 323 height 15
paste input "Blueberry Mango"
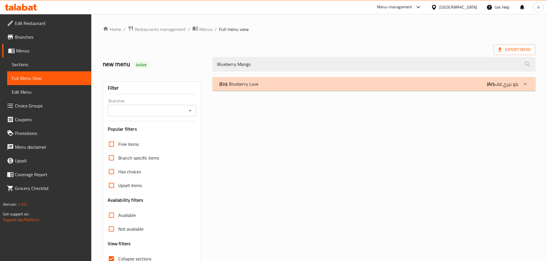
click at [254, 86] on p "(En): Blueberry Love" at bounding box center [238, 84] width 39 height 7
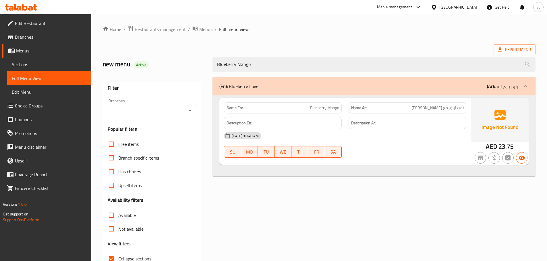
click at [254, 86] on p "(En): Blueberry Love" at bounding box center [238, 86] width 39 height 7
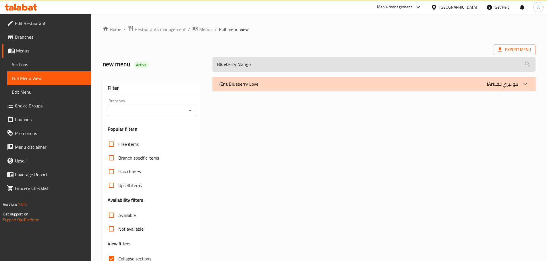
click at [276, 69] on input "Blueberry Mango" at bounding box center [373, 64] width 323 height 15
paste input "Avocad"
type input "Blueberry Mango"
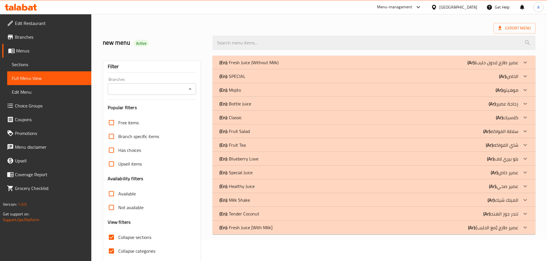
scroll to position [44, 0]
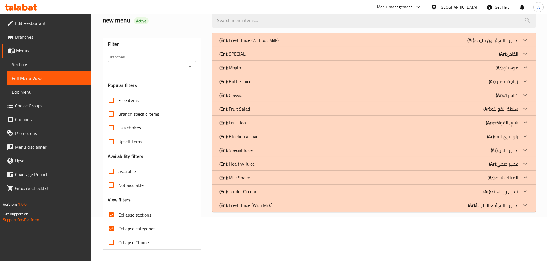
click at [257, 136] on p "(En): Blueberry Love" at bounding box center [238, 136] width 39 height 7
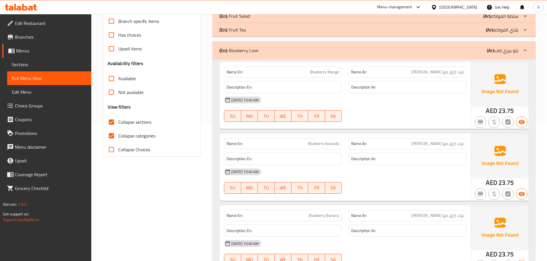
scroll to position [0, 0]
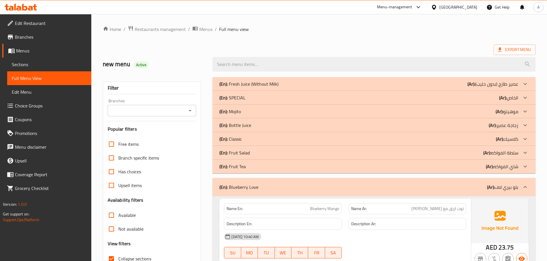
click at [245, 181] on div "(En): Blueberry Love (Ar): بلو بيري لاف" at bounding box center [373, 187] width 323 height 18
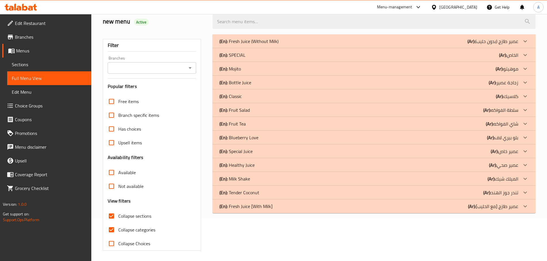
scroll to position [44, 0]
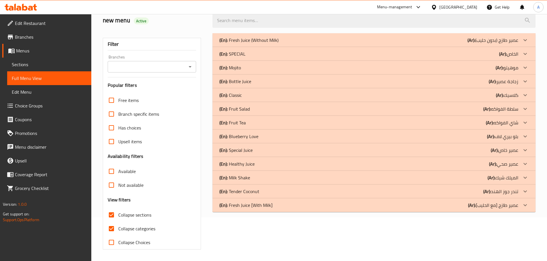
click at [245, 149] on p "(En): Special Juice" at bounding box center [235, 150] width 33 height 7
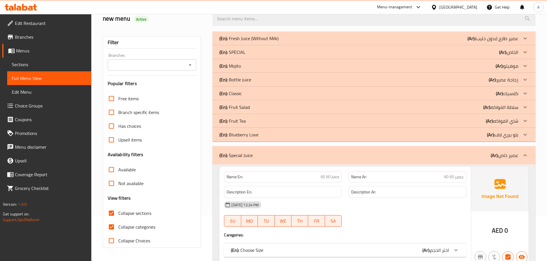
scroll to position [130, 0]
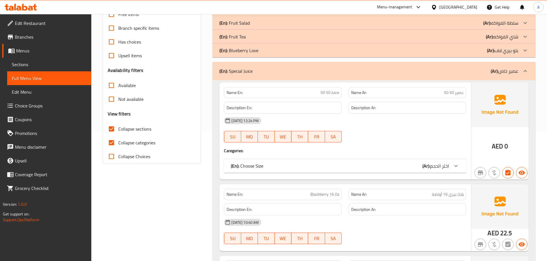
click at [307, 168] on div "(En): Choose Size (Ar): اختر الحجم" at bounding box center [340, 166] width 218 height 7
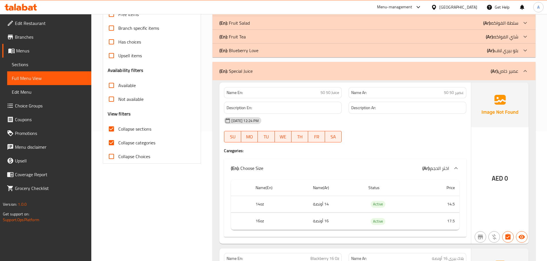
click at [300, 166] on div "(En): Choose Size (Ar): اختر الحجم" at bounding box center [340, 168] width 218 height 7
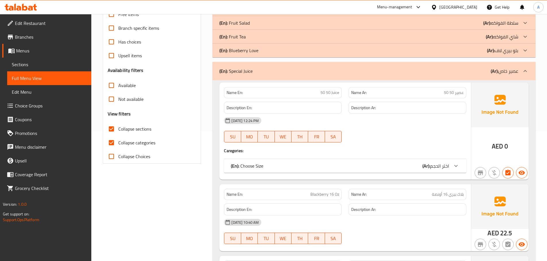
click at [414, 108] on h6 "Description Ar:" at bounding box center [407, 107] width 112 height 7
click at [335, 92] on span "50 50 Juice" at bounding box center [329, 93] width 19 height 6
copy span "50 50 Juice"
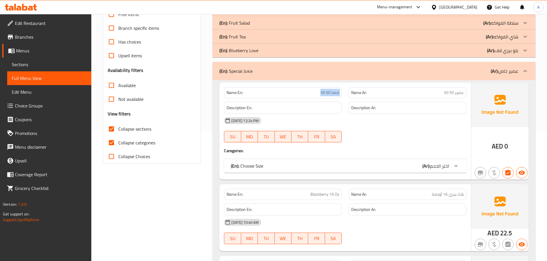
click at [309, 172] on div "(En): Choose Size (Ar): اختر الحجم" at bounding box center [345, 166] width 242 height 14
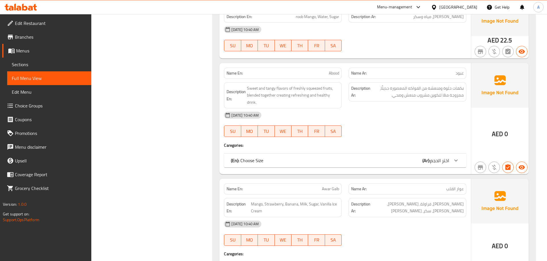
scroll to position [818, 0]
click at [254, 161] on p "(En): Choose Size" at bounding box center [247, 160] width 32 height 7
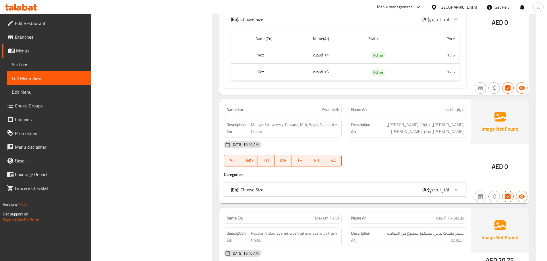
scroll to position [1019, 0]
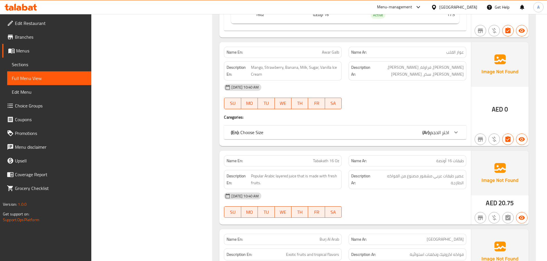
click at [312, 138] on div "(En): Choose Size (Ar): اختر الحجم" at bounding box center [345, 133] width 242 height 14
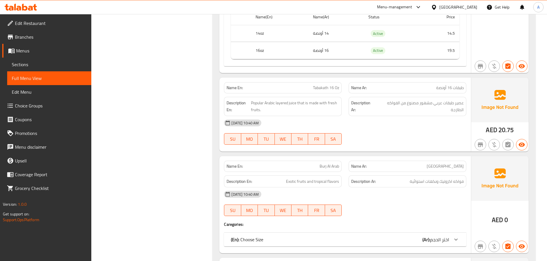
scroll to position [1163, 0]
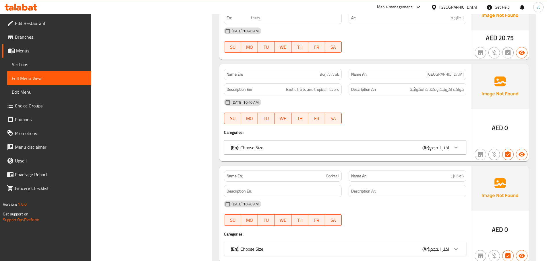
click at [261, 145] on p "(En): Choose Size" at bounding box center [247, 147] width 32 height 7
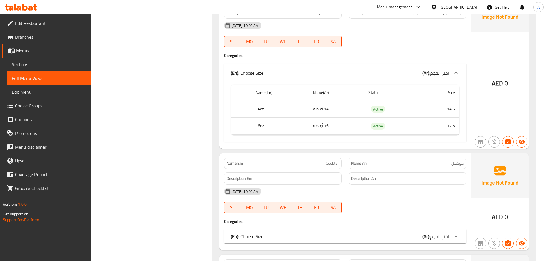
scroll to position [1335, 0]
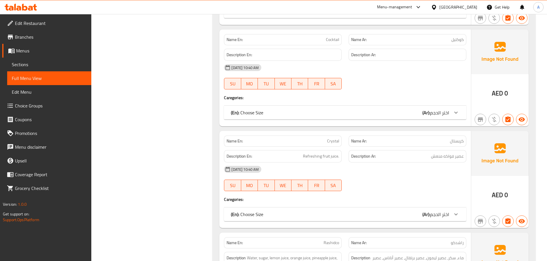
drag, startPoint x: 286, startPoint y: 119, endPoint x: 294, endPoint y: 150, distance: 31.9
click at [286, 119] on div "(En): Choose Size (Ar): اختر الحجم" at bounding box center [345, 113] width 242 height 14
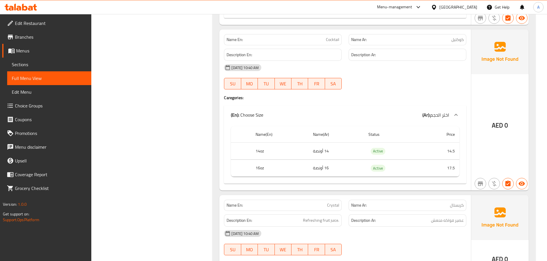
scroll to position [1507, 0]
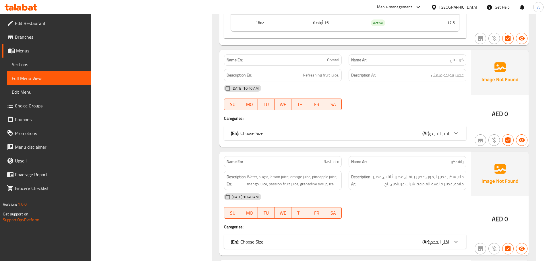
click at [271, 139] on div "(En): Choose Size (Ar): اختر الحجم" at bounding box center [345, 134] width 242 height 14
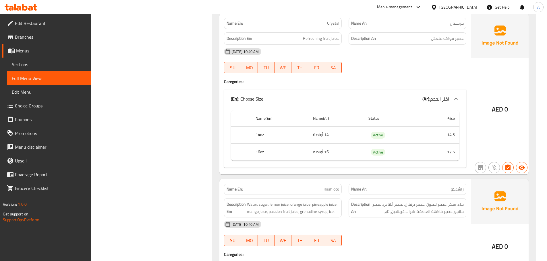
scroll to position [1622, 0]
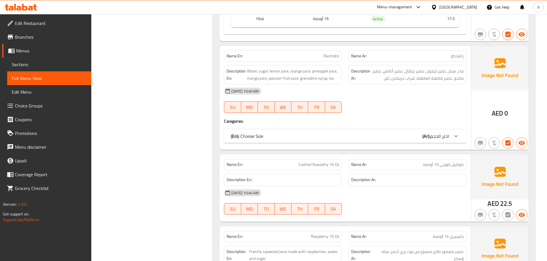
click at [306, 133] on div "(En): Choose Size (Ar): اختر الحجم" at bounding box center [340, 136] width 218 height 7
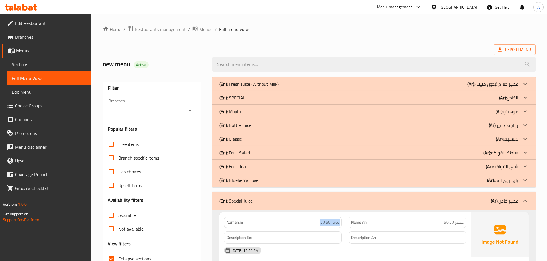
scroll to position [57, 0]
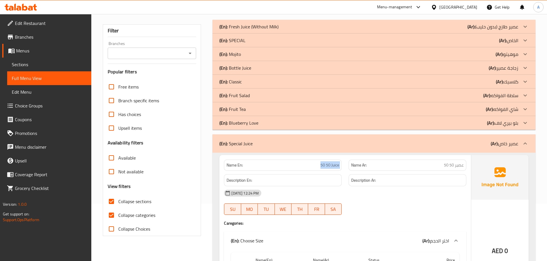
click at [453, 137] on div "(En): Special Juice (Ar): عصير خاص" at bounding box center [373, 144] width 323 height 18
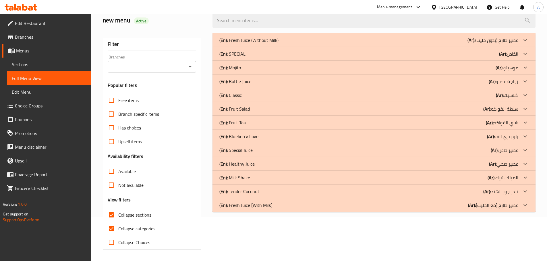
scroll to position [44, 0]
click at [243, 167] on p "(En): Healthy Juice" at bounding box center [236, 164] width 35 height 7
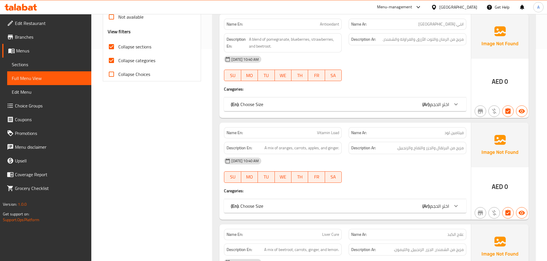
scroll to position [227, 0]
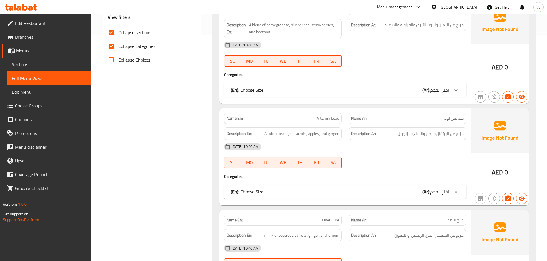
drag, startPoint x: 165, startPoint y: 73, endPoint x: 160, endPoint y: 66, distance: 8.7
click at [165, 74] on div "Filter Branches Branches Popular filters Free items Branch specific items Has c…" at bounding box center [154, 213] width 110 height 732
click at [143, 49] on span "Collapse categories" at bounding box center [136, 46] width 37 height 7
click at [118, 49] on input "Collapse categories" at bounding box center [111, 46] width 14 height 14
checkbox input "false"
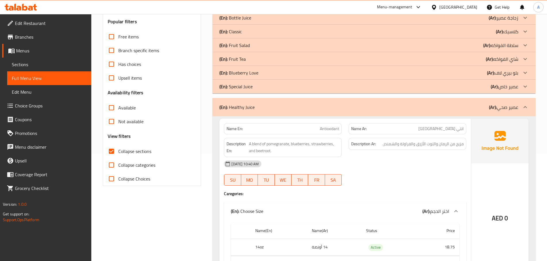
scroll to position [99, 0]
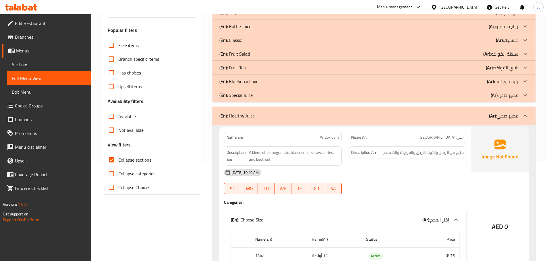
click at [232, 110] on div "(En): Healthy Juice (Ar): عصير صحي" at bounding box center [373, 116] width 323 height 18
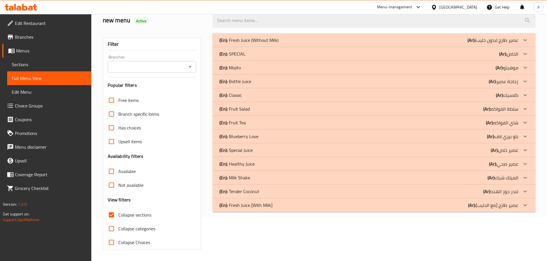
scroll to position [44, 0]
click at [241, 177] on p "(En): Milk Shake" at bounding box center [234, 177] width 31 height 7
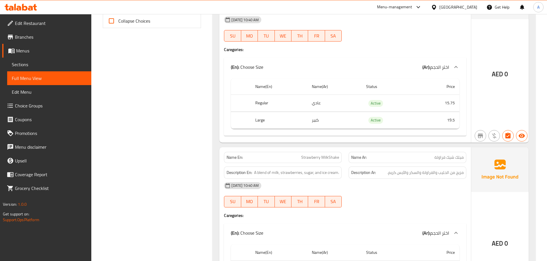
scroll to position [310, 0]
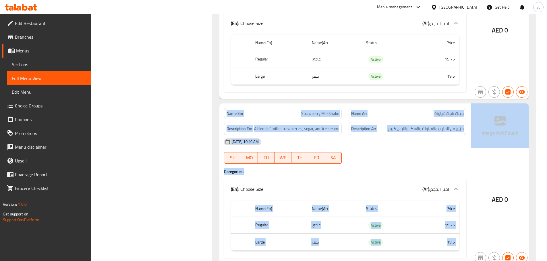
drag, startPoint x: 546, startPoint y: 94, endPoint x: 551, endPoint y: 112, distance: 18.9
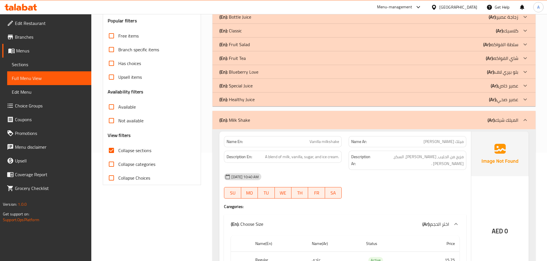
scroll to position [106, 0]
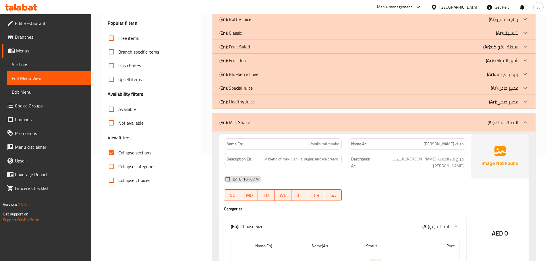
click at [278, 128] on div "(En): Milk Shake (Ar): الميلك شيك" at bounding box center [373, 122] width 323 height 18
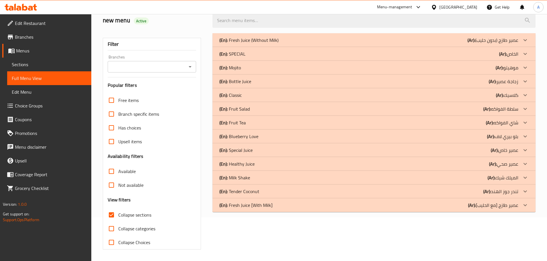
scroll to position [44, 0]
click at [233, 210] on div "(En): Fresh Juice [With Milk] (Ar): عصير طازج [مع الحليب]" at bounding box center [373, 206] width 323 height 14
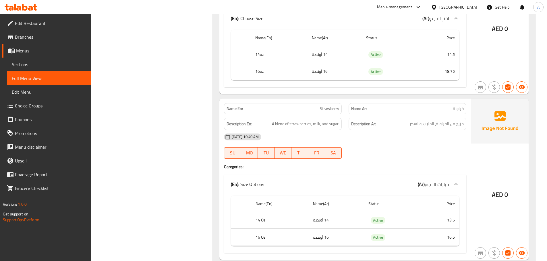
scroll to position [1167, 0]
